Goal: Find specific page/section: Find specific page/section

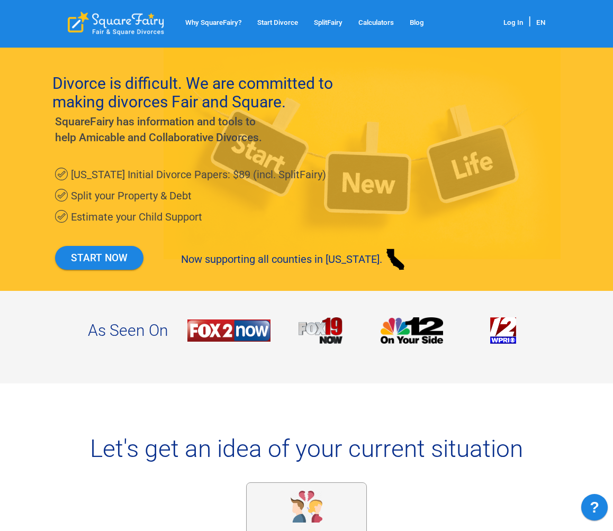
click at [515, 21] on link "Log In" at bounding box center [513, 23] width 20 height 8
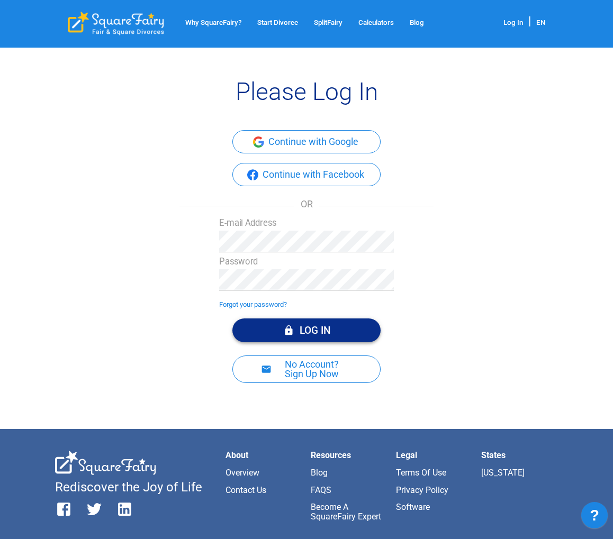
click at [314, 329] on button "Log In" at bounding box center [306, 331] width 148 height 24
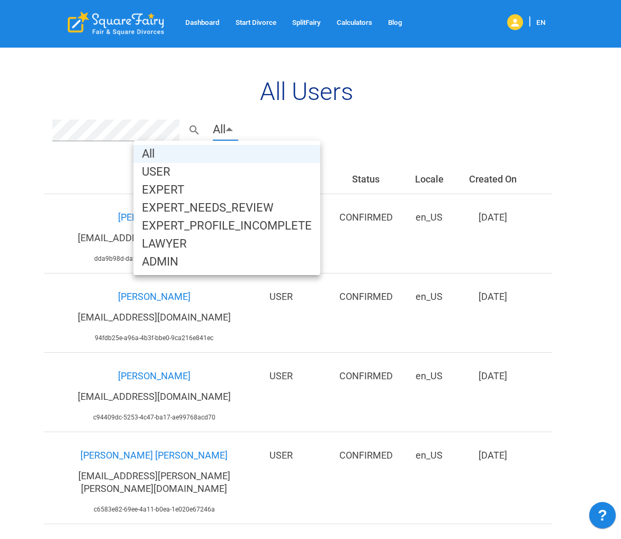
click at [225, 227] on li "EXPERT_PROFILE_INCOMPLETE" at bounding box center [226, 226] width 187 height 18
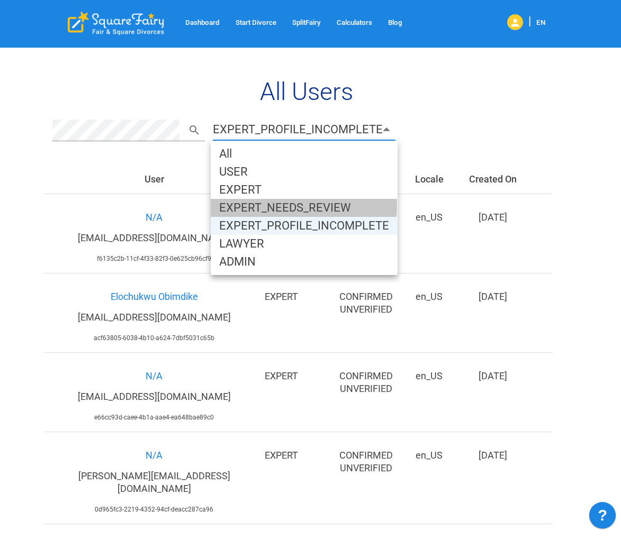
click at [254, 206] on li "EXPERT_NEEDS_REVIEW" at bounding box center [304, 208] width 187 height 18
